Goal: Information Seeking & Learning: Learn about a topic

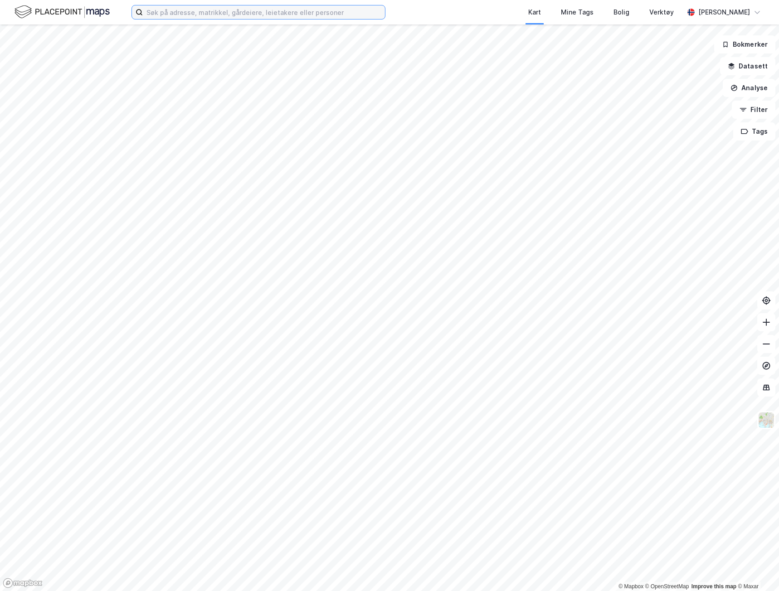
click at [200, 17] on input at bounding box center [264, 12] width 242 height 14
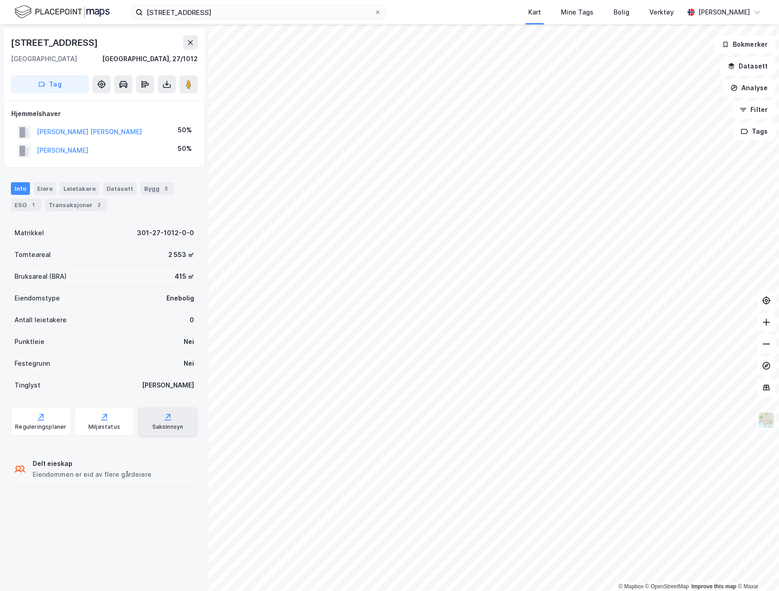
click at [158, 424] on div "Saksinnsyn" at bounding box center [167, 426] width 31 height 7
click at [172, 83] on button at bounding box center [167, 84] width 18 height 18
click at [166, 103] on div "Last ned grunnbok" at bounding box center [127, 102] width 97 height 15
click at [148, 100] on div "Last ned grunnbok" at bounding box center [122, 102] width 53 height 7
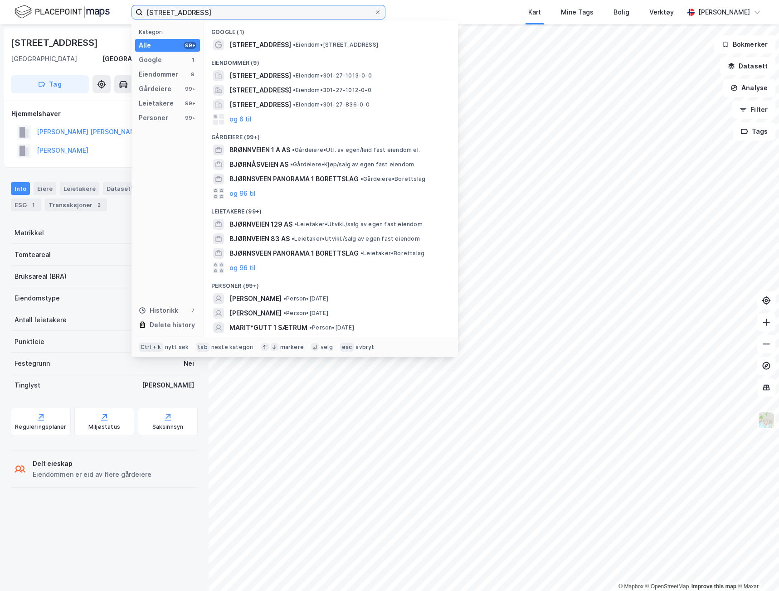
click at [198, 13] on input "[STREET_ADDRESS]" at bounding box center [258, 12] width 231 height 14
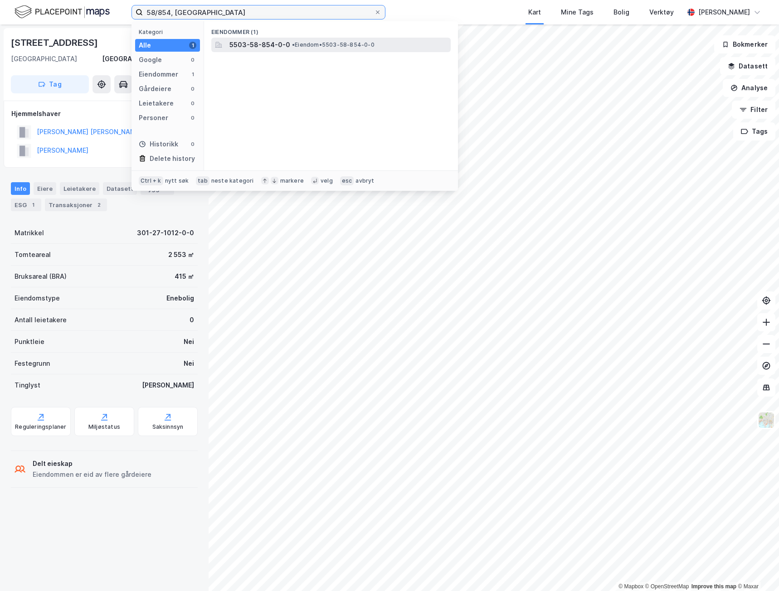
type input "58/854, [GEOGRAPHIC_DATA]"
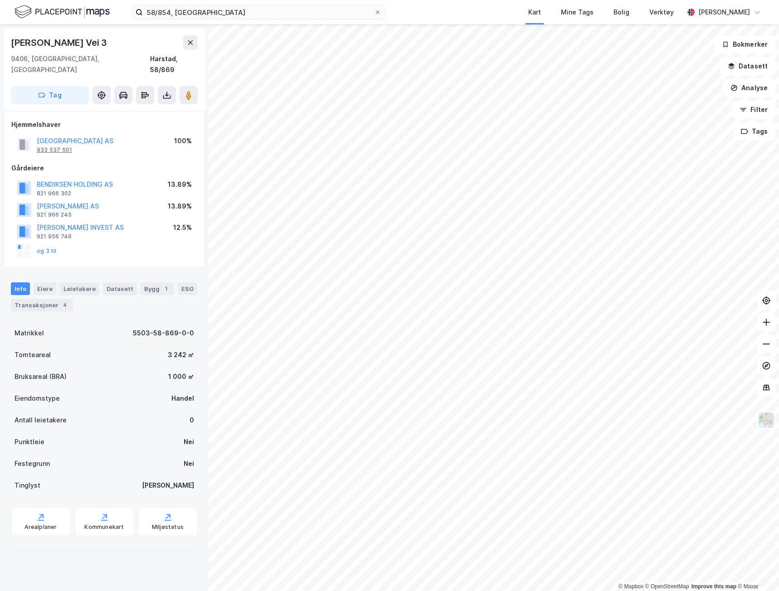
click at [62, 146] on div "933 537 501" at bounding box center [54, 149] width 35 height 7
